Goal: Task Accomplishment & Management: Check status

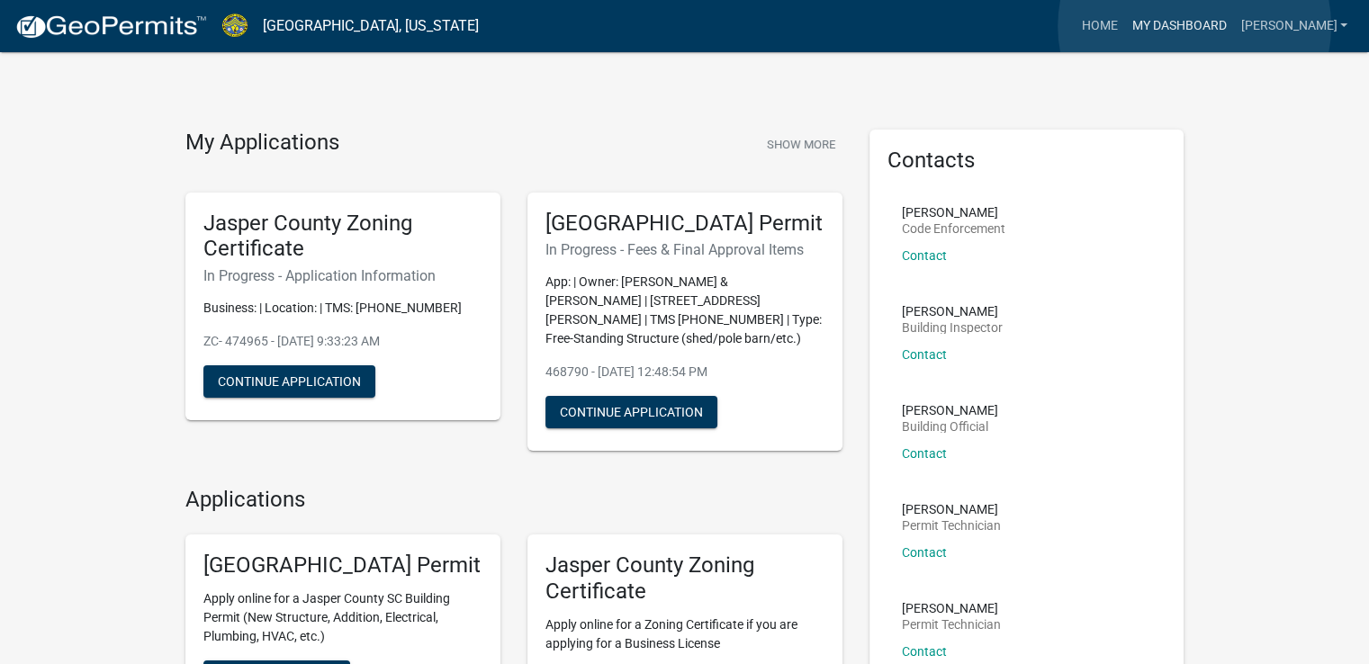
click at [1194, 26] on link "My Dashboard" at bounding box center [1178, 26] width 109 height 34
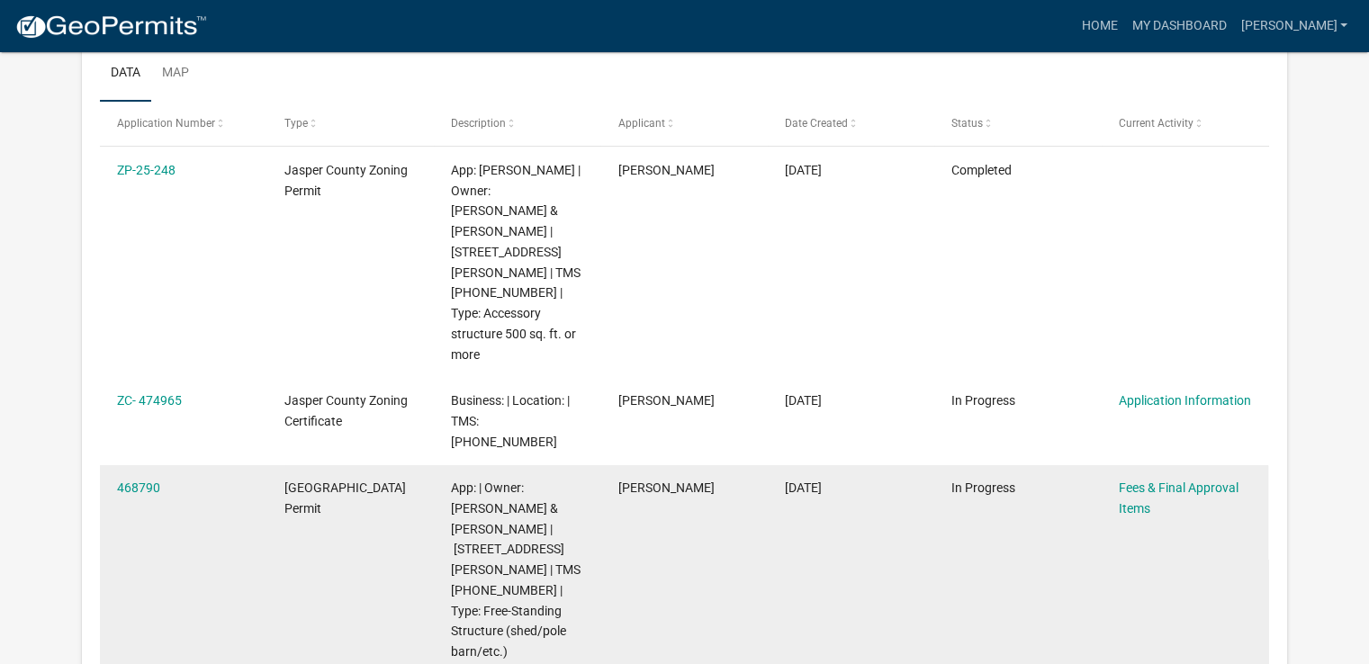
scroll to position [269, 0]
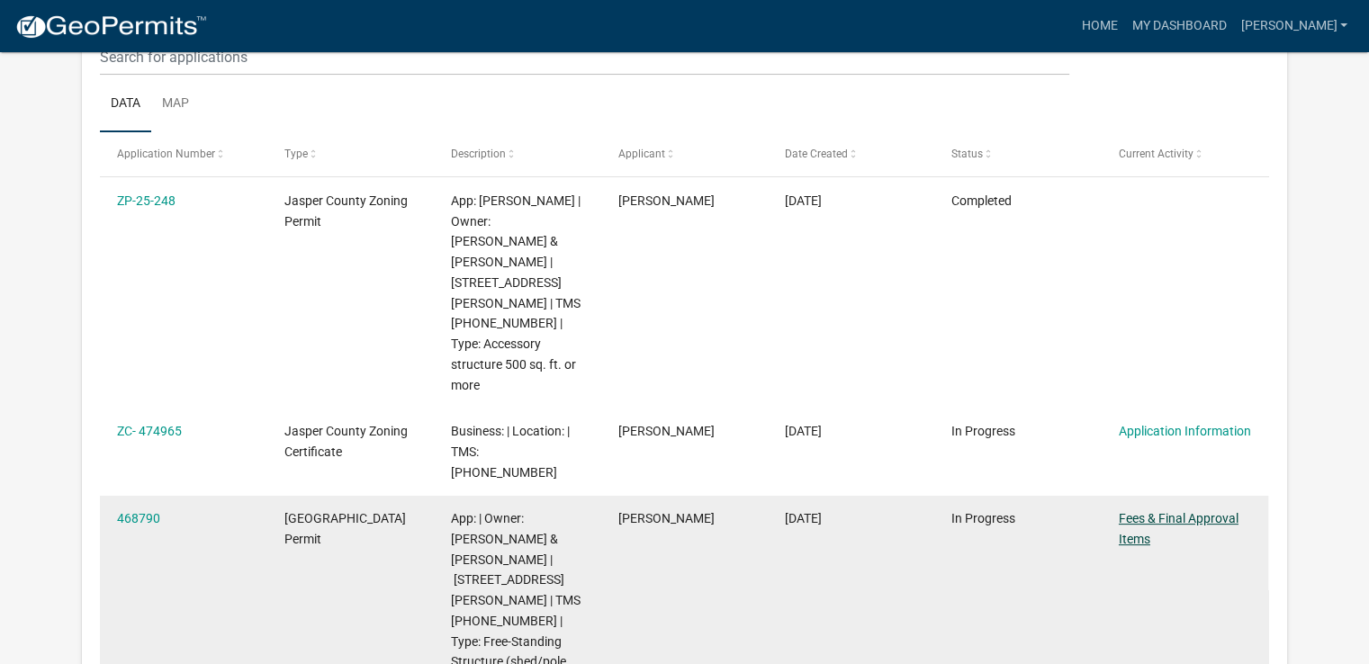
click at [1157, 511] on link "Fees & Final Approval Items" at bounding box center [1178, 528] width 120 height 35
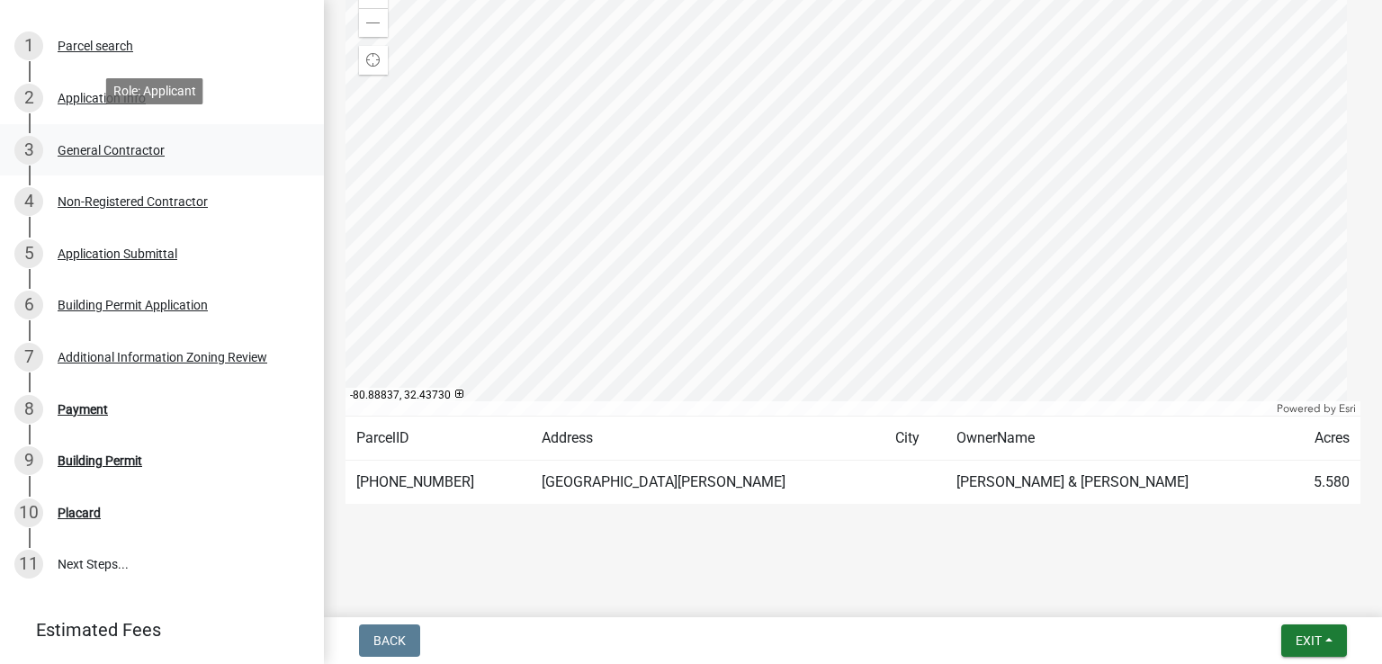
scroll to position [300, 0]
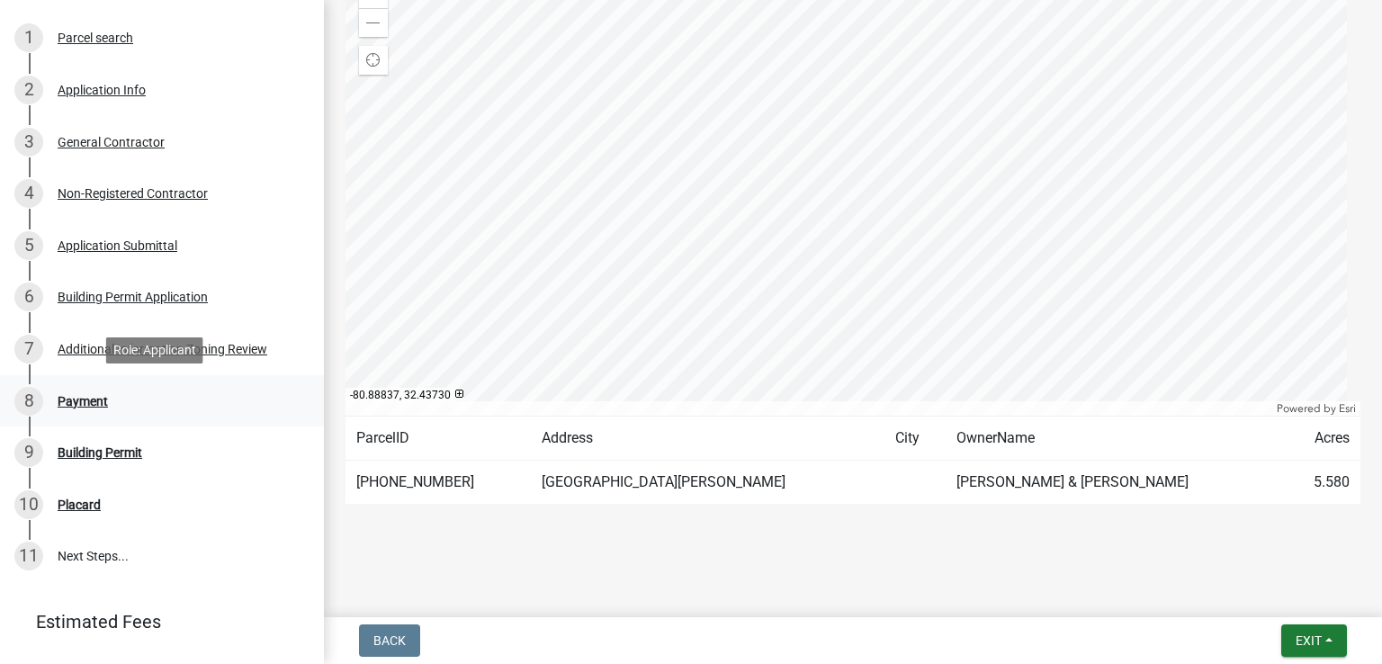
click at [85, 402] on div "Payment" at bounding box center [83, 401] width 50 height 13
click at [65, 401] on div "Payment" at bounding box center [83, 401] width 50 height 13
click at [66, 401] on div "Payment" at bounding box center [83, 401] width 50 height 13
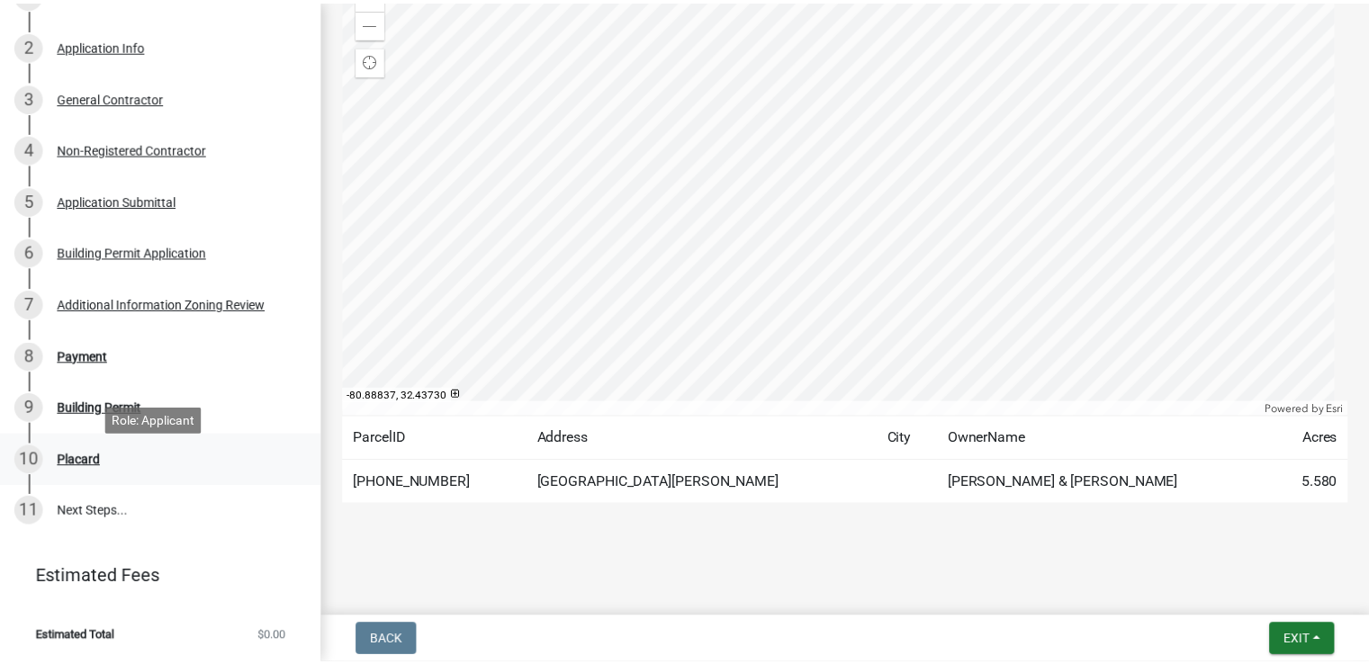
scroll to position [0, 0]
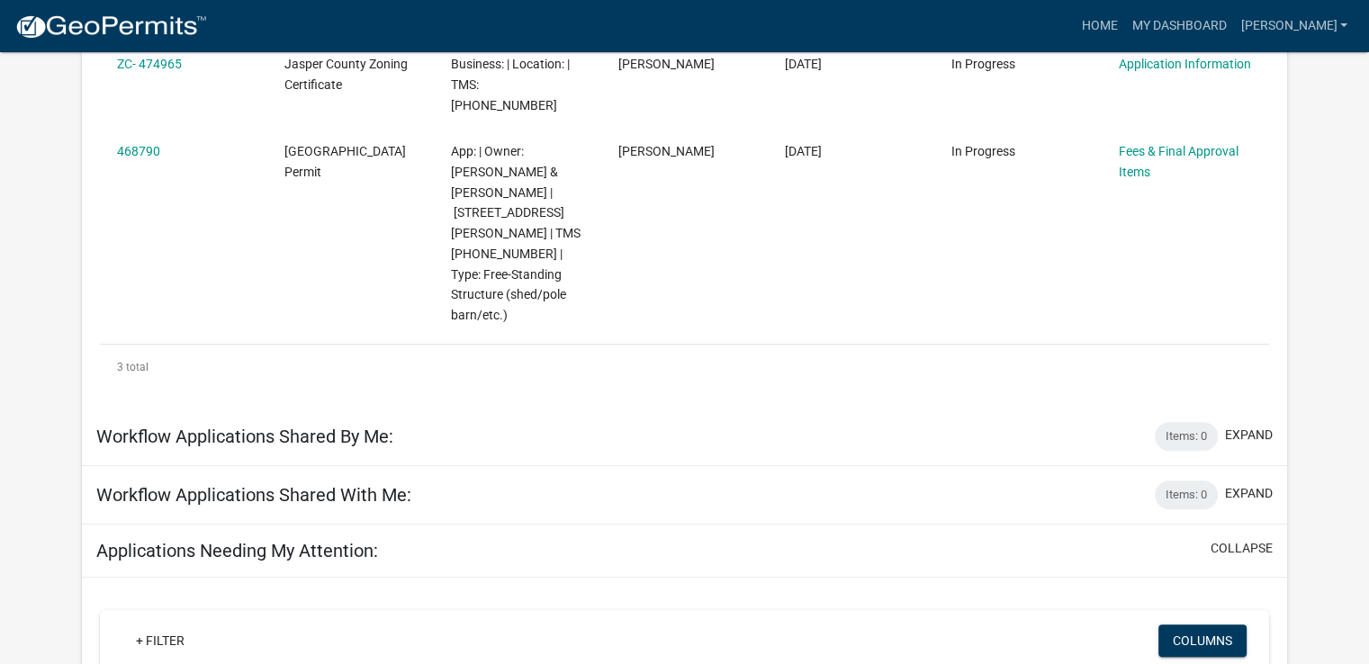
scroll to position [334, 0]
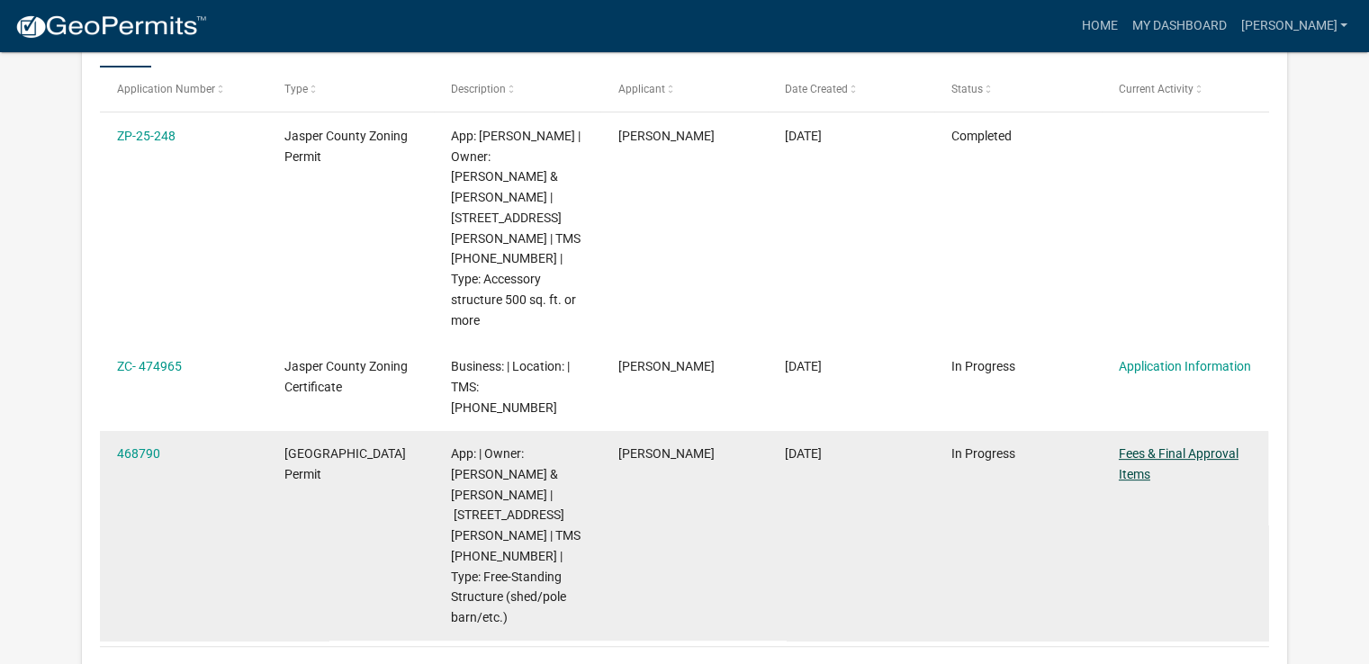
click at [1129, 446] on link "Fees & Final Approval Items" at bounding box center [1178, 463] width 120 height 35
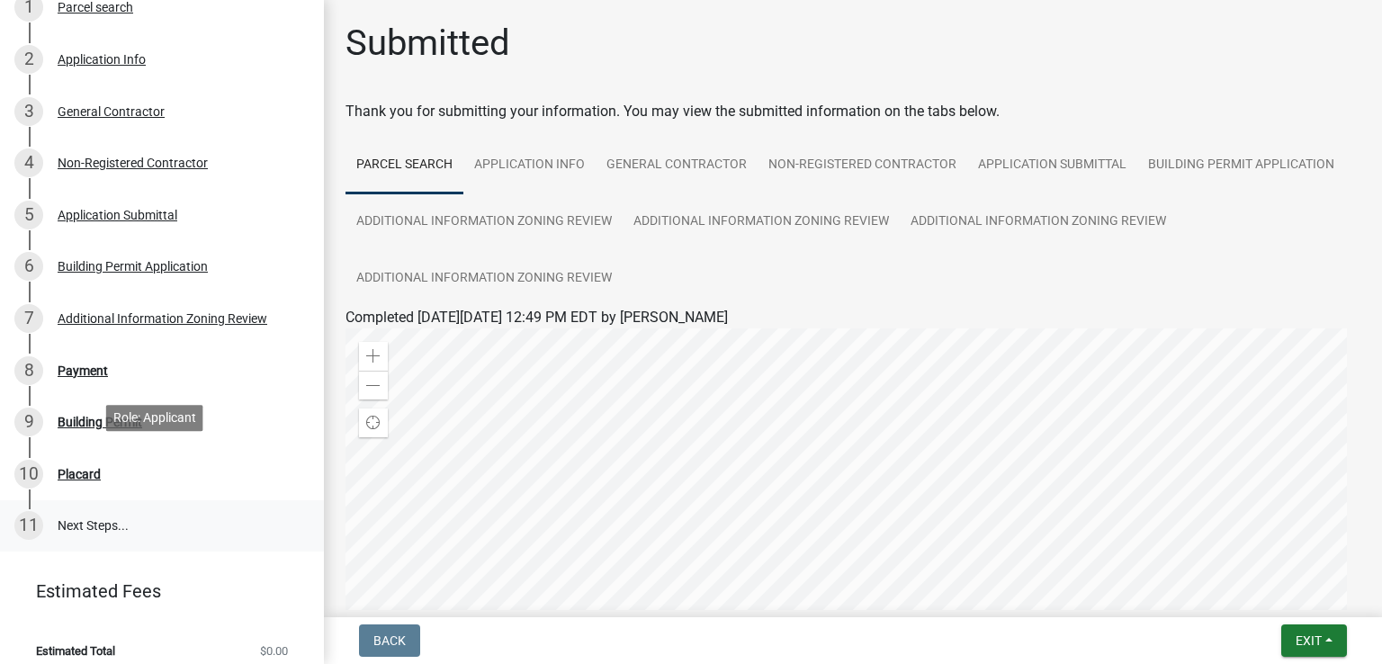
scroll to position [346, 0]
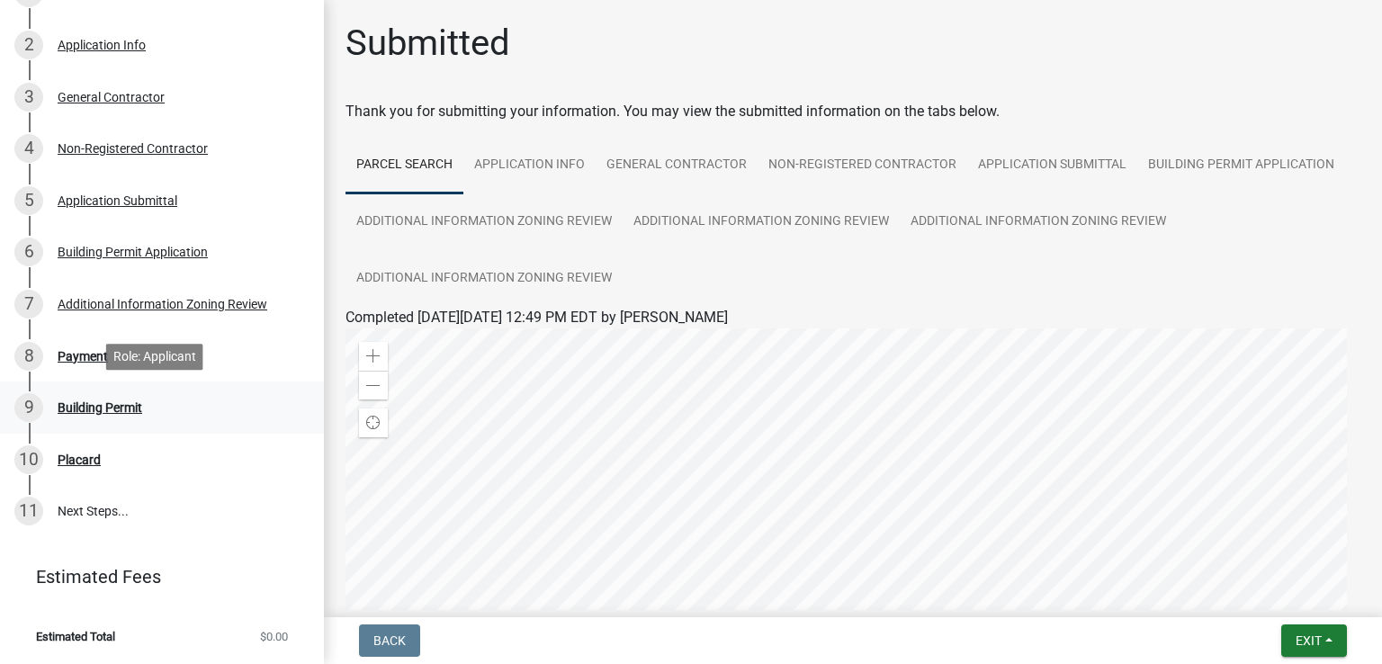
click at [76, 406] on div "Building Permit" at bounding box center [100, 407] width 85 height 13
click at [90, 366] on div "8 Payment" at bounding box center [154, 356] width 281 height 29
click at [85, 357] on div "Payment" at bounding box center [83, 356] width 50 height 13
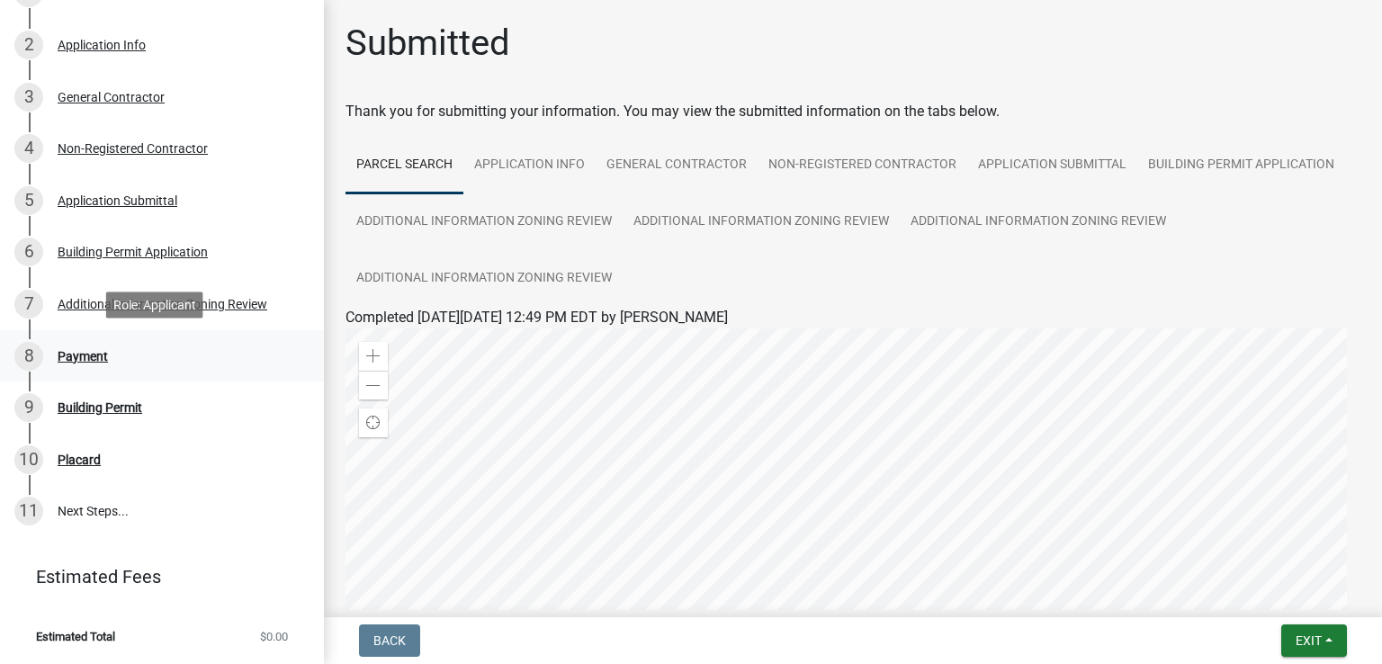
click at [85, 357] on div "Payment" at bounding box center [83, 356] width 50 height 13
click at [106, 310] on div "Additional Information Zoning Review" at bounding box center [163, 304] width 210 height 13
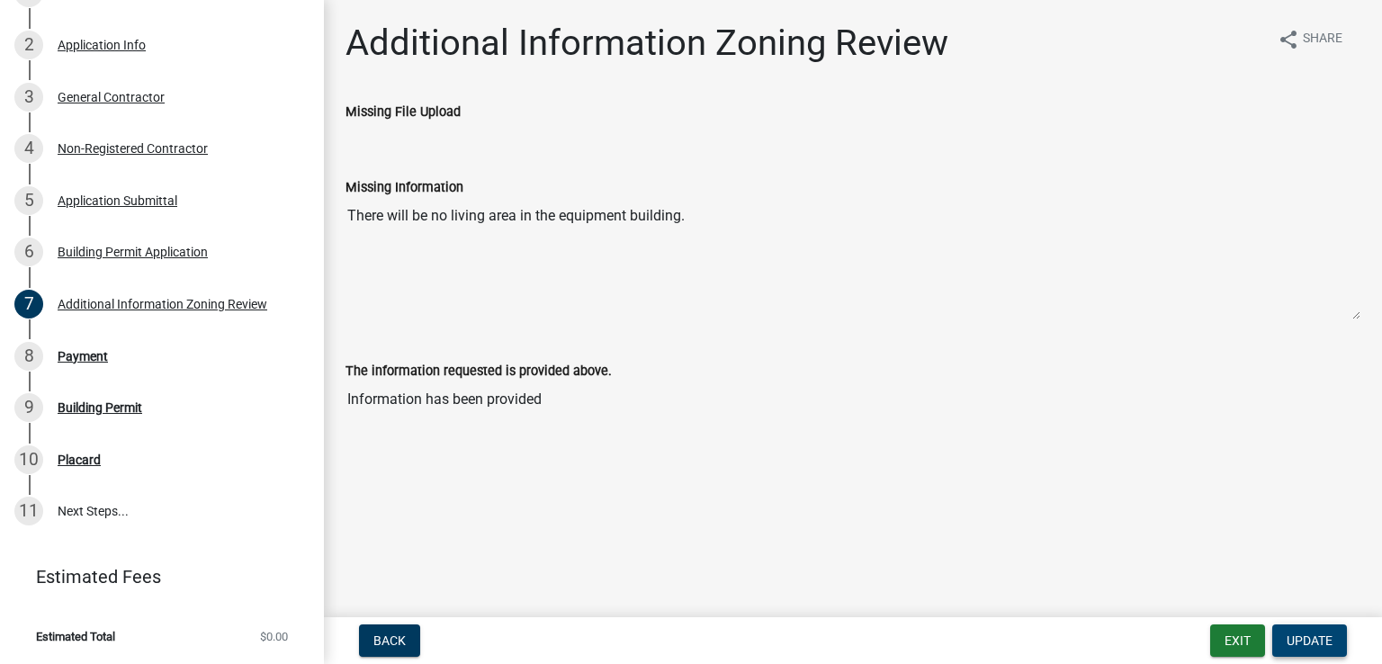
click at [1321, 640] on span "Update" at bounding box center [1310, 640] width 46 height 14
click at [71, 359] on div "Payment" at bounding box center [83, 356] width 50 height 13
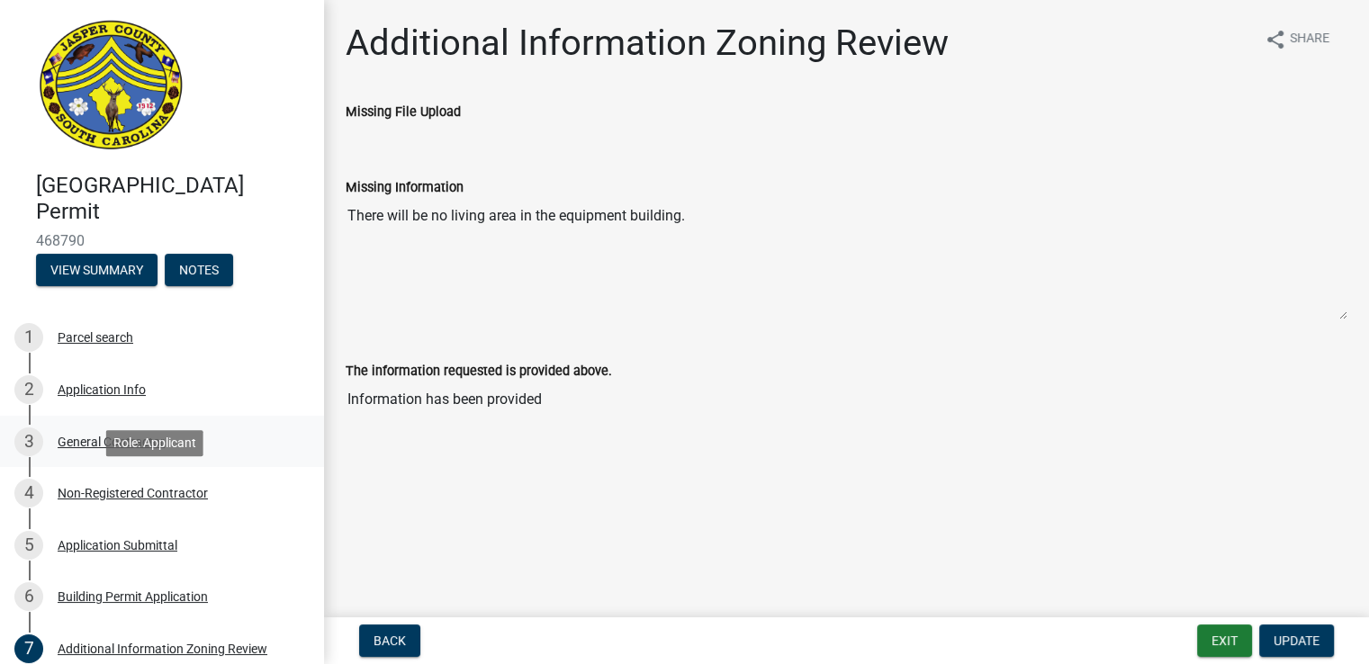
scroll to position [0, 0]
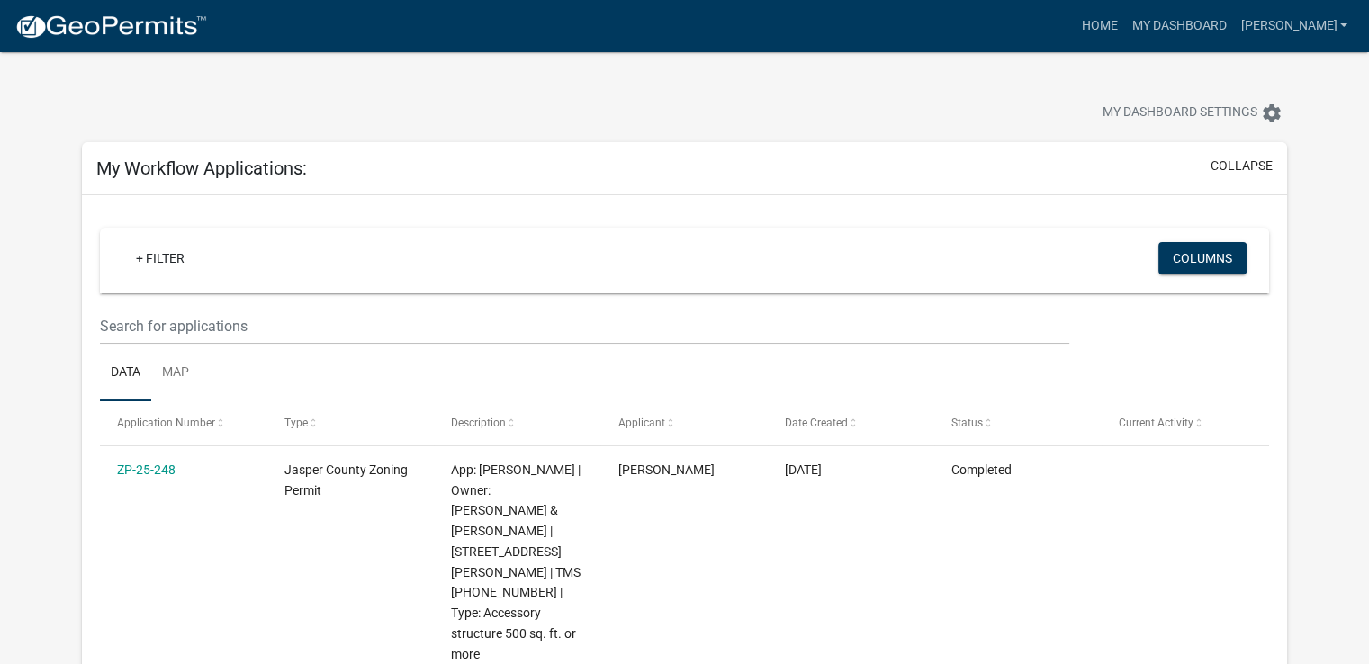
scroll to position [300, 0]
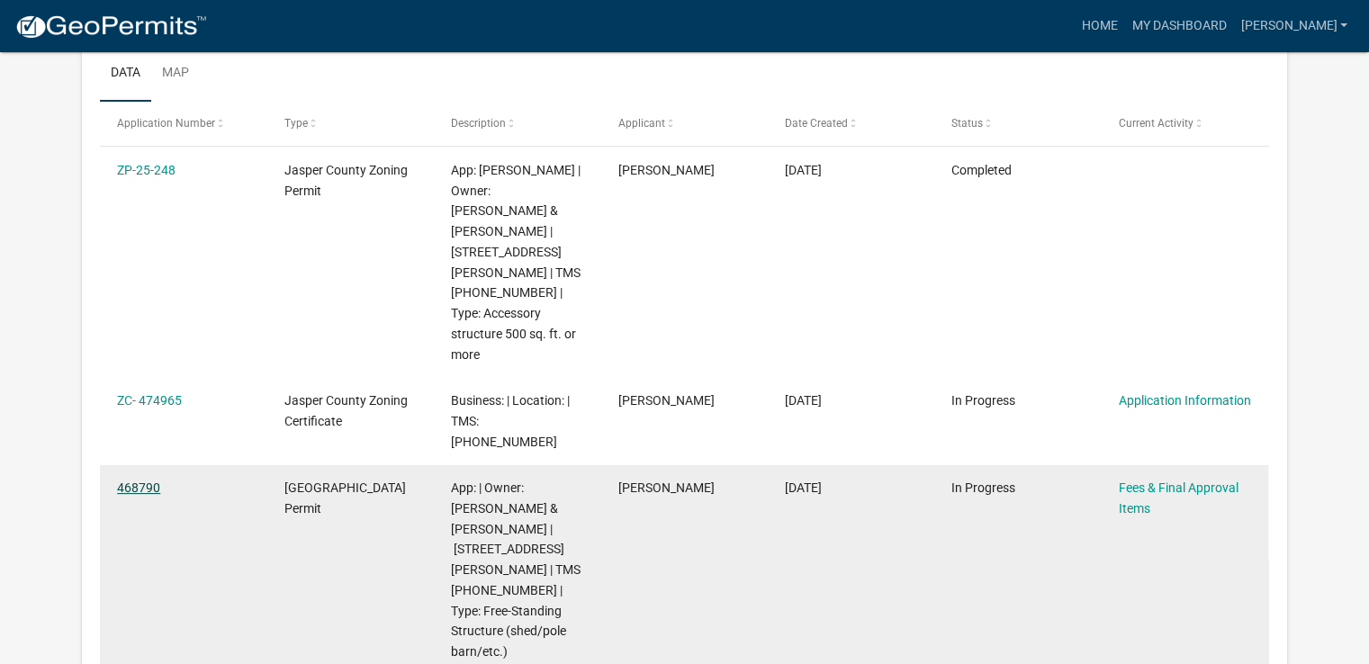
click at [144, 480] on link "468790" at bounding box center [138, 487] width 43 height 14
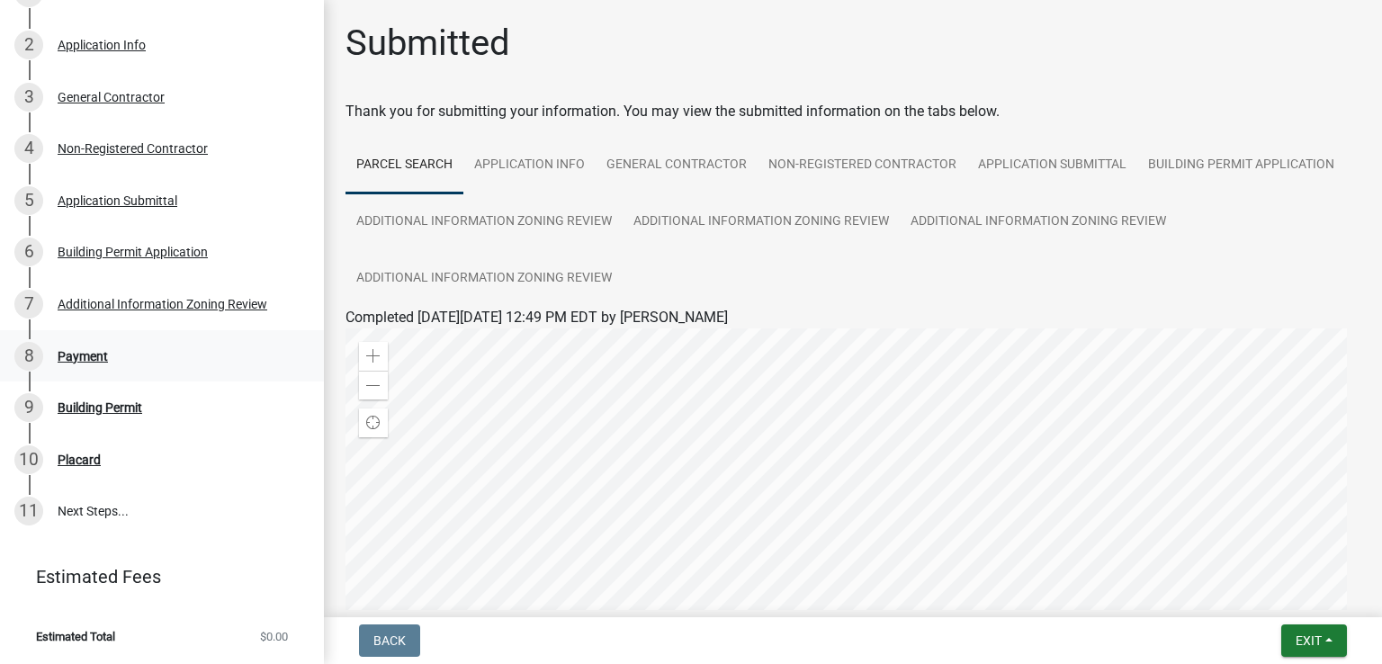
click at [87, 357] on div "Payment" at bounding box center [83, 356] width 50 height 13
click at [90, 358] on div "Payment" at bounding box center [83, 356] width 50 height 13
